Goal: Information Seeking & Learning: Find specific fact

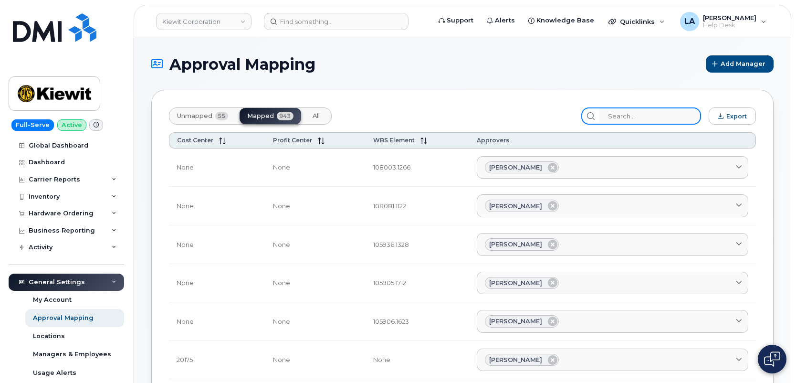
click at [658, 119] on input "search" at bounding box center [651, 115] width 102 height 17
paste input "105437.1321"
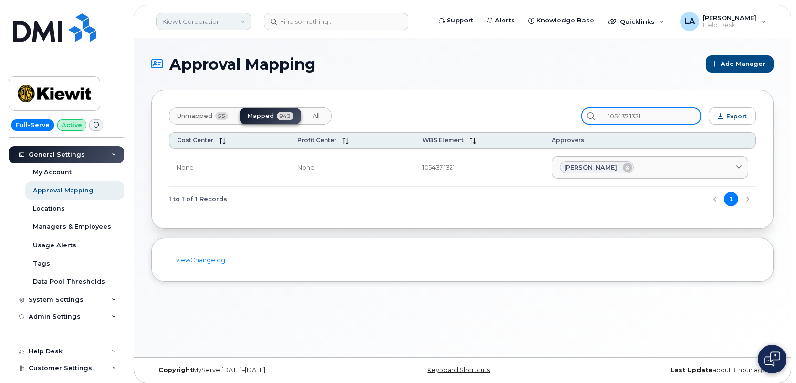
type input "105437.1321"
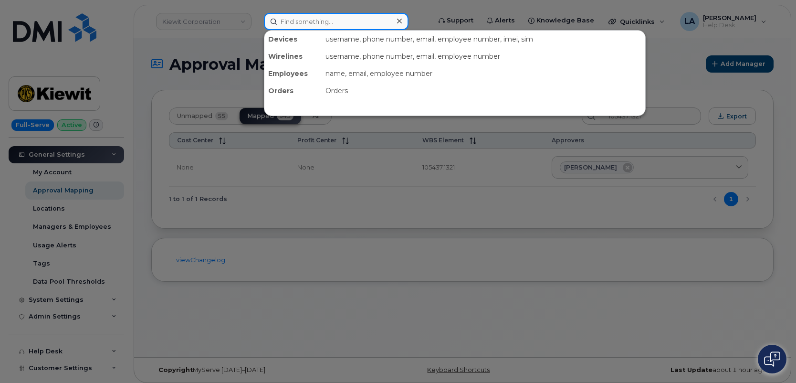
click at [311, 19] on input at bounding box center [336, 21] width 145 height 17
paste input "330-612-6044"
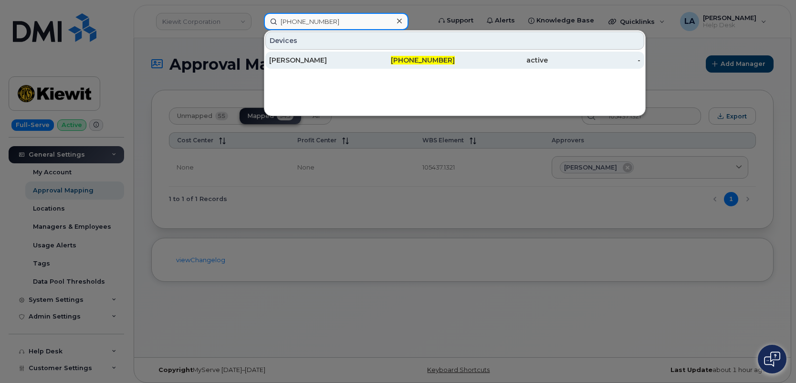
type input "330-612-6044"
click at [303, 57] on div "Julia Chester" at bounding box center [315, 60] width 93 height 10
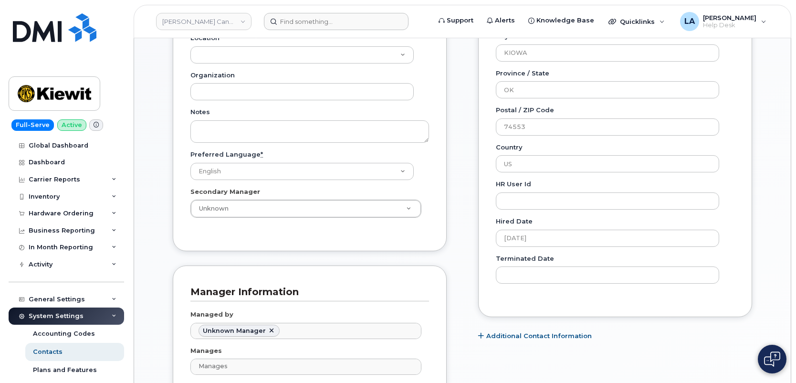
scroll to position [28, 0]
click at [290, 25] on input at bounding box center [336, 21] width 145 height 17
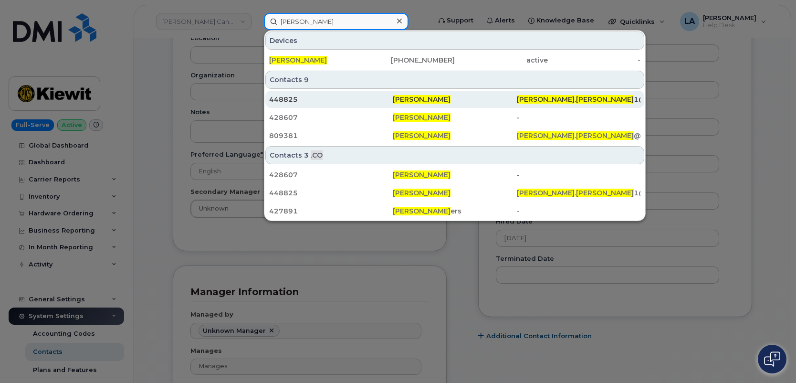
type input "WYATT SMITH"
click at [418, 101] on span "Wyatt Smith" at bounding box center [422, 99] width 58 height 9
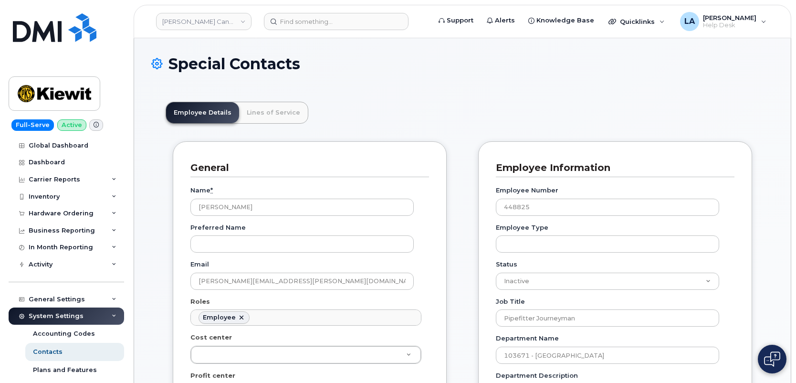
scroll to position [28, 0]
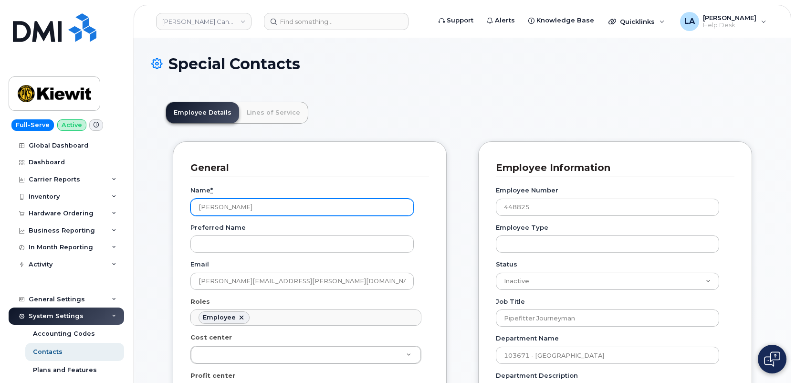
drag, startPoint x: 261, startPoint y: 210, endPoint x: 194, endPoint y: 199, distance: 67.8
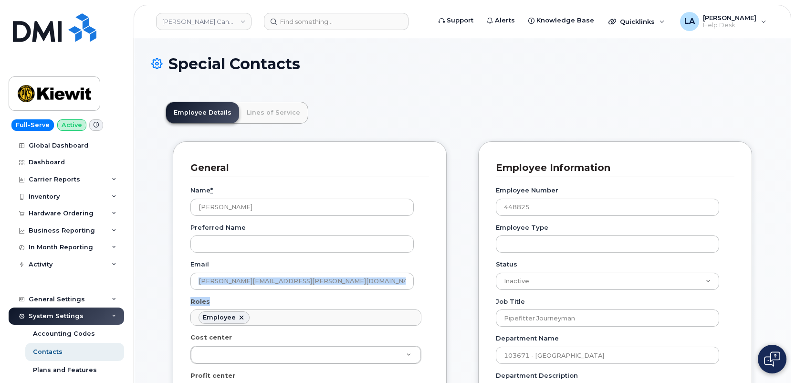
drag, startPoint x: 306, startPoint y: 290, endPoint x: 190, endPoint y: 281, distance: 116.4
copy div "Roles"
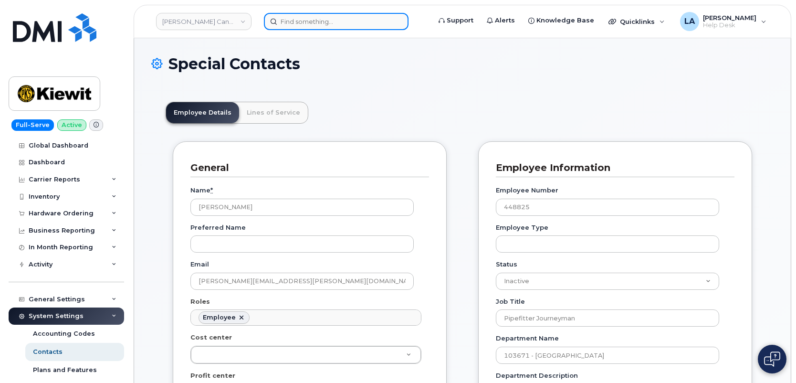
click at [308, 21] on input at bounding box center [336, 21] width 145 height 17
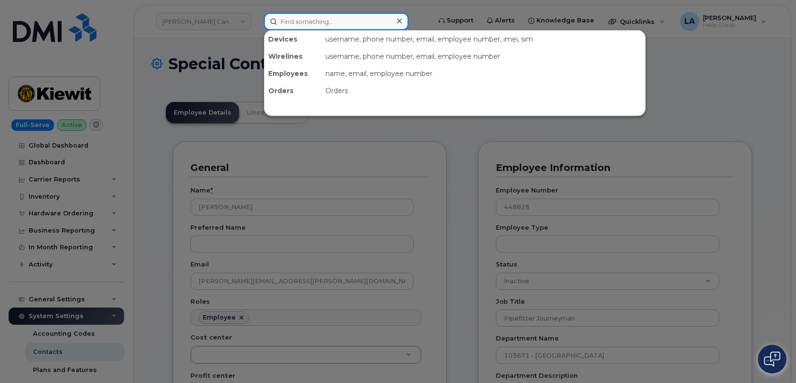
click at [328, 24] on input at bounding box center [336, 21] width 145 height 17
paste input "Richard Kluck"
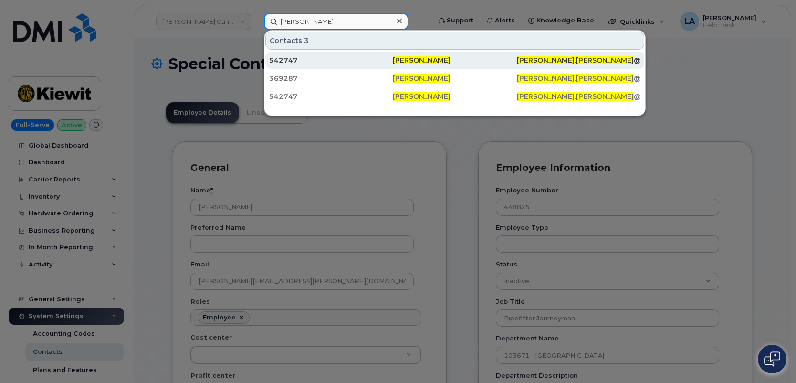
type input "Richard Kluck"
click at [284, 61] on div "542747" at bounding box center [331, 60] width 124 height 10
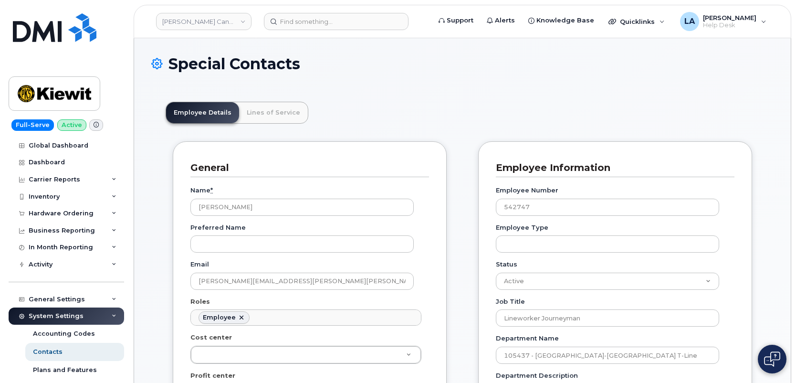
scroll to position [28, 0]
click at [266, 116] on link "Lines of Service" at bounding box center [273, 112] width 69 height 21
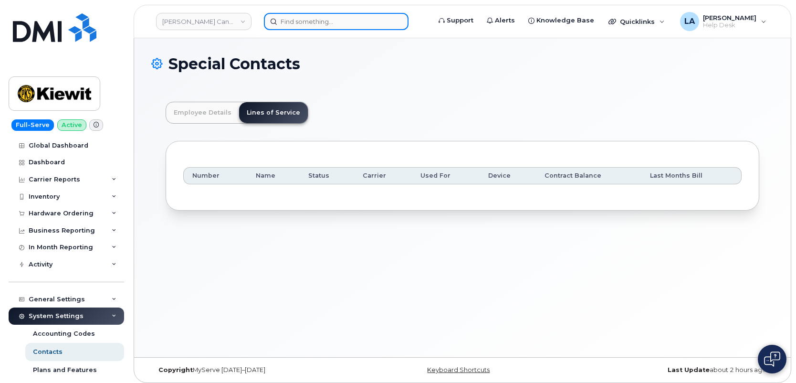
click at [301, 21] on input at bounding box center [336, 21] width 145 height 17
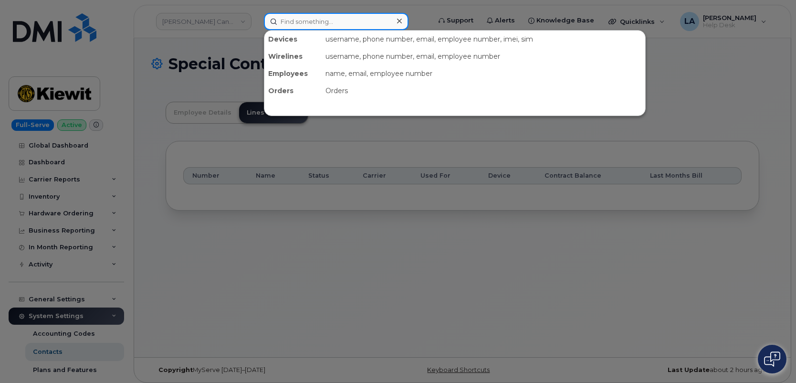
paste input "[PERSON_NAME]"
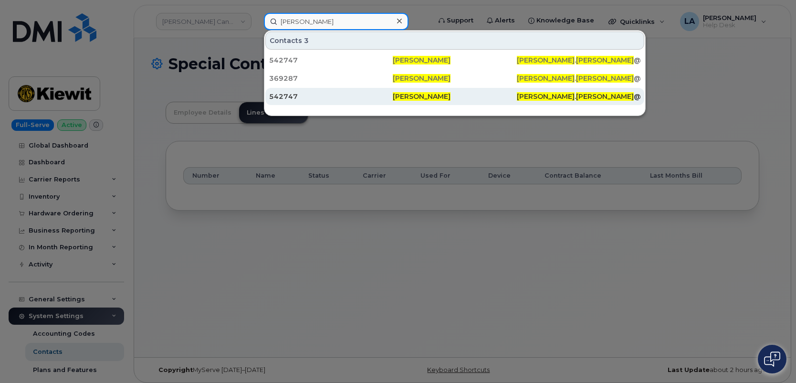
type input "[PERSON_NAME]"
click at [293, 95] on div "542747" at bounding box center [331, 97] width 124 height 10
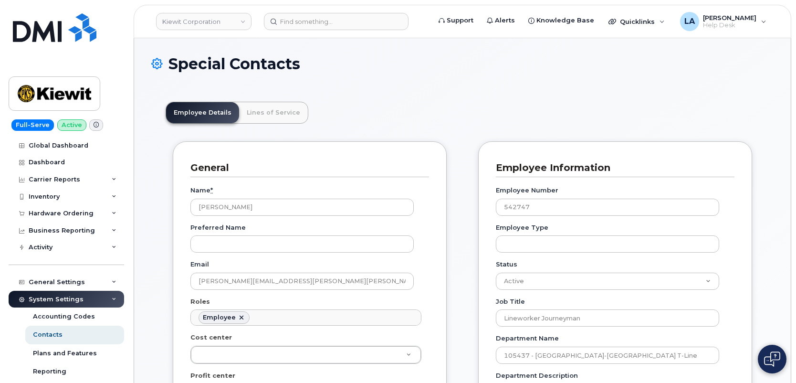
scroll to position [28, 0]
click at [265, 107] on link "Lines of Service" at bounding box center [273, 112] width 69 height 21
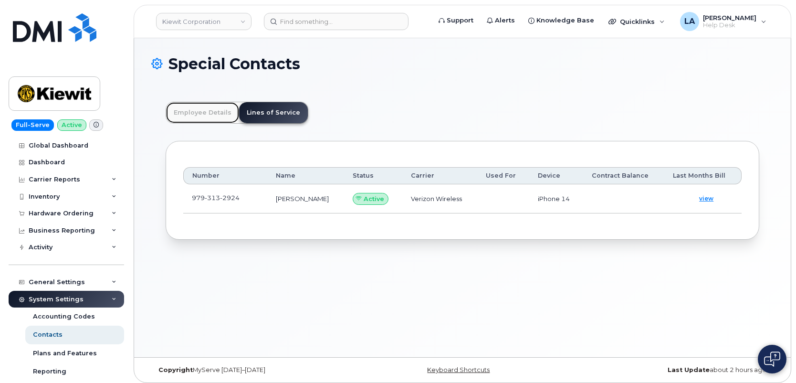
click at [197, 109] on link "Employee Details" at bounding box center [202, 112] width 73 height 21
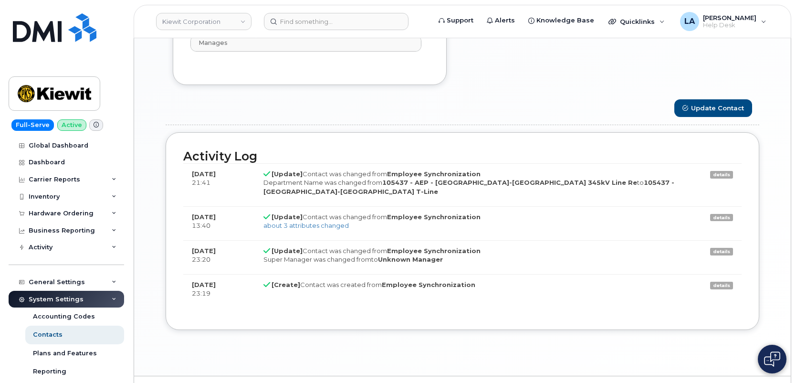
scroll to position [737, 0]
click at [329, 20] on input at bounding box center [336, 21] width 145 height 17
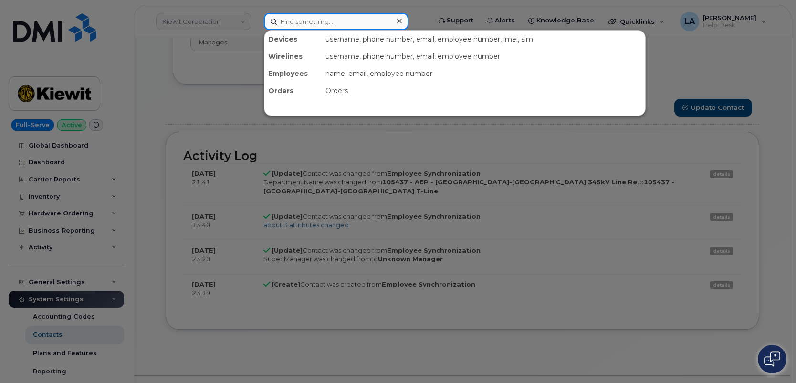
paste input "358011797607053"
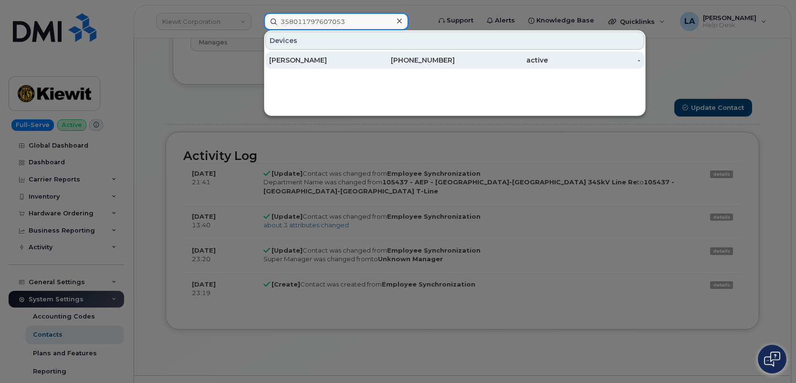
type input "358011797607053"
click at [307, 56] on div "ALAN LAUBERT" at bounding box center [315, 60] width 93 height 10
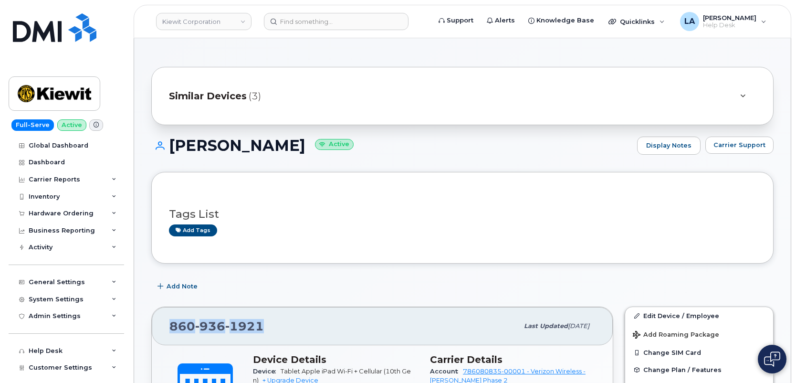
drag, startPoint x: 269, startPoint y: 327, endPoint x: 162, endPoint y: 324, distance: 107.0
click at [162, 324] on div "[PHONE_NUMBER] Last updated [DATE]" at bounding box center [382, 326] width 461 height 38
copy span "[PHONE_NUMBER]"
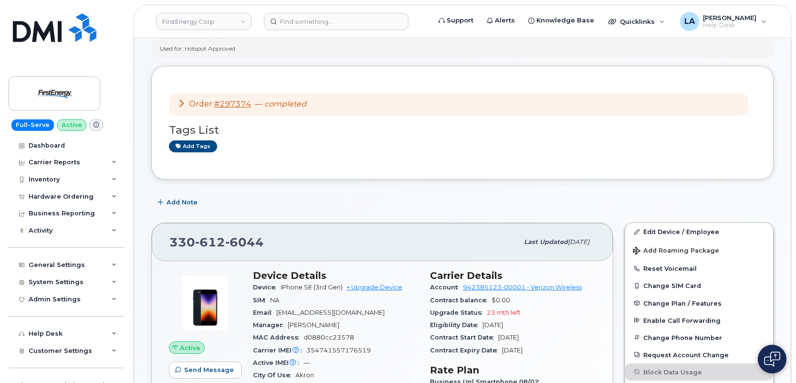
scroll to position [49, 0]
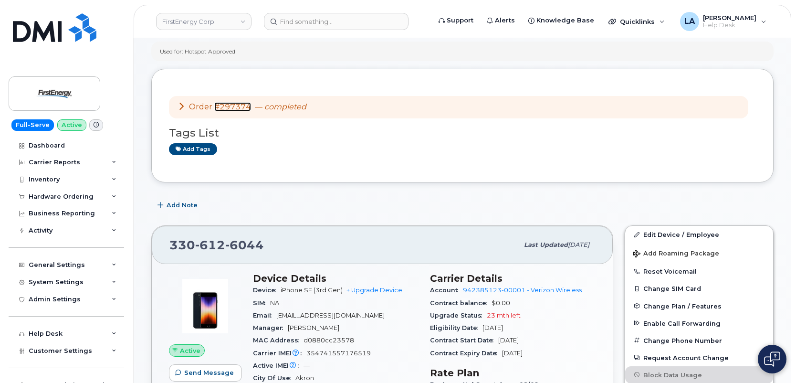
click at [238, 104] on link "#297374" at bounding box center [232, 106] width 37 height 9
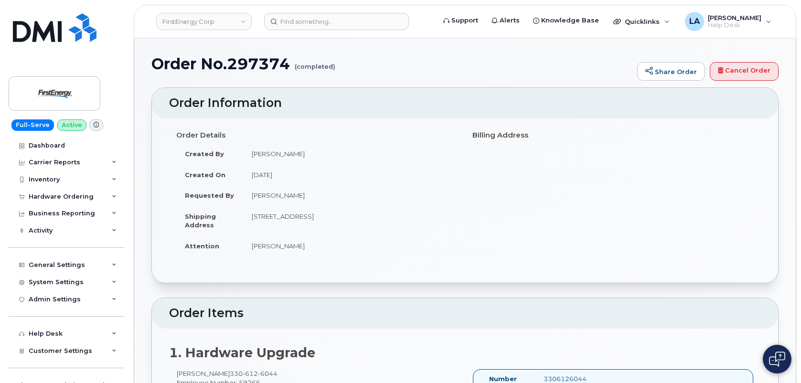
drag, startPoint x: 795, startPoint y: 98, endPoint x: 796, endPoint y: 114, distance: 15.8
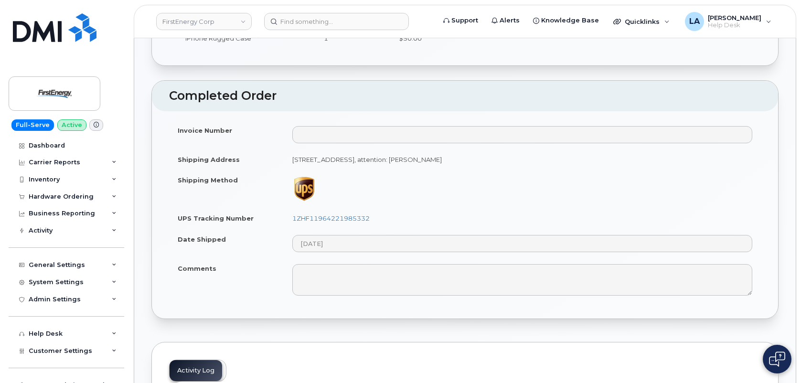
scroll to position [531, 0]
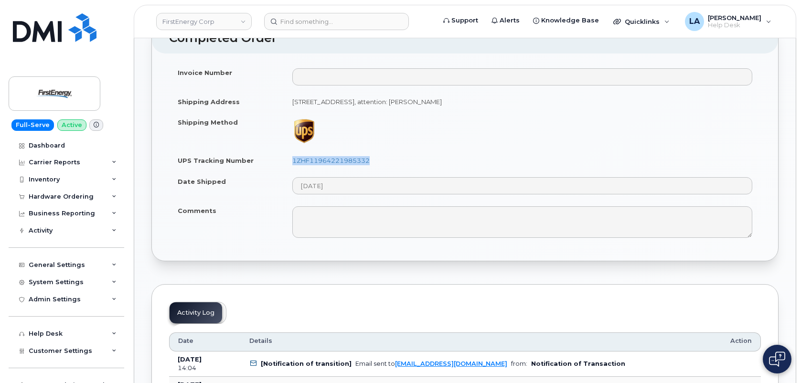
drag, startPoint x: 388, startPoint y: 161, endPoint x: 288, endPoint y: 160, distance: 99.3
click at [288, 160] on td "1ZHF11964221985332" at bounding box center [522, 160] width 477 height 21
copy link "1ZHF11964221985332"
drag, startPoint x: 282, startPoint y: 99, endPoint x: 517, endPoint y: 103, distance: 235.0
click at [517, 103] on tr "Shipping Address 3298 Trappers Trl Unit D CORTLAND OH 44410-9146 UNITED STATES,…" at bounding box center [465, 101] width 592 height 21
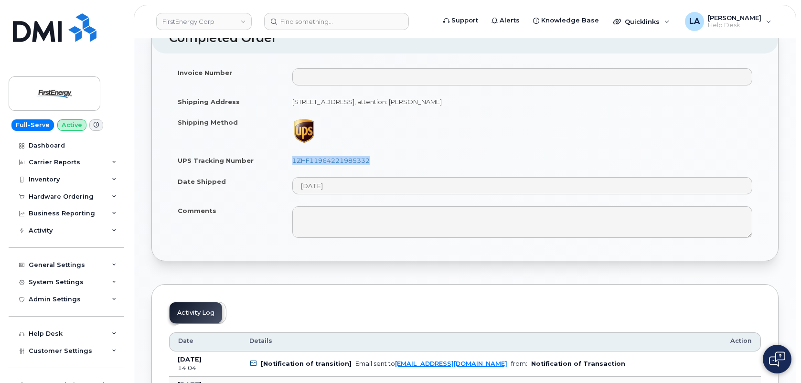
copy tr "3298 Trappers Trl Unit D CORTLAND OH 44410-9146 UNITED STATES,"
click at [551, 102] on td "3298 Trappers Trl Unit D CORTLAND OH 44410-9146 UNITED STATES, attention: Julia…" at bounding box center [522, 101] width 477 height 21
drag, startPoint x: 610, startPoint y: 99, endPoint x: 272, endPoint y: 108, distance: 338.2
click at [272, 108] on tr "Shipping Address 3298 Trappers Trl Unit D CORTLAND OH 44410-9146 UNITED STATES,…" at bounding box center [465, 101] width 592 height 21
copy tr "3298 Trappers Trl Unit D CORTLAND OH 44410-9146 UNITED STATES, attention: Julia…"
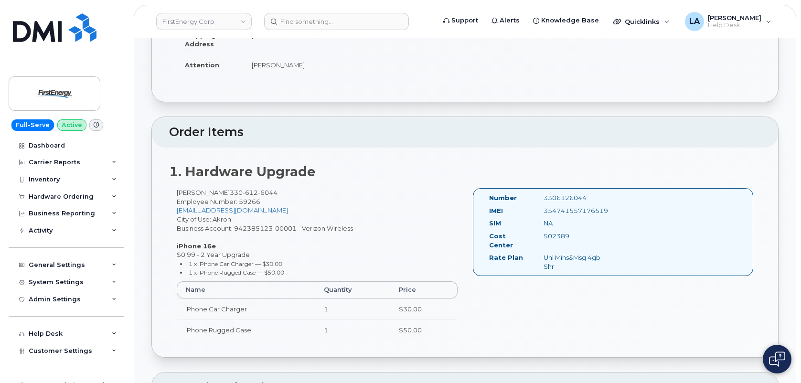
scroll to position [232, 0]
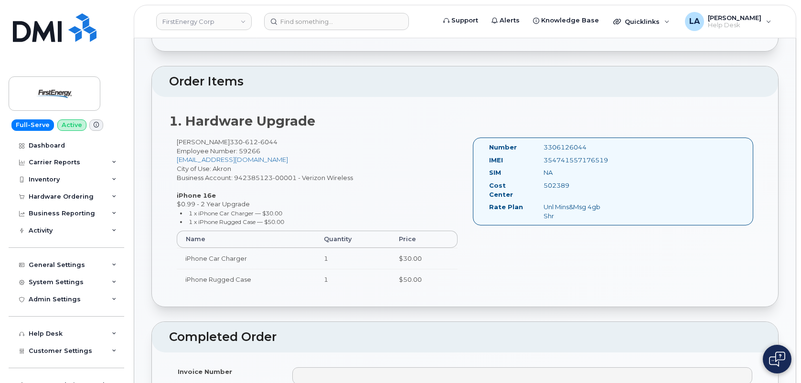
drag, startPoint x: 272, startPoint y: 220, endPoint x: 170, endPoint y: 189, distance: 106.5
click at [170, 189] on div "Julia Chester 330 612 6044 Employee Number: 59266 jchester@firstenergycorp.com …" at bounding box center [317, 218] width 296 height 160
copy div "iPhone 16e $0.99 - 2 Year Upgrade 1 x iPhone Car Charger — $30.00 1 x iPhone Ru…"
